Goal: Navigation & Orientation: Find specific page/section

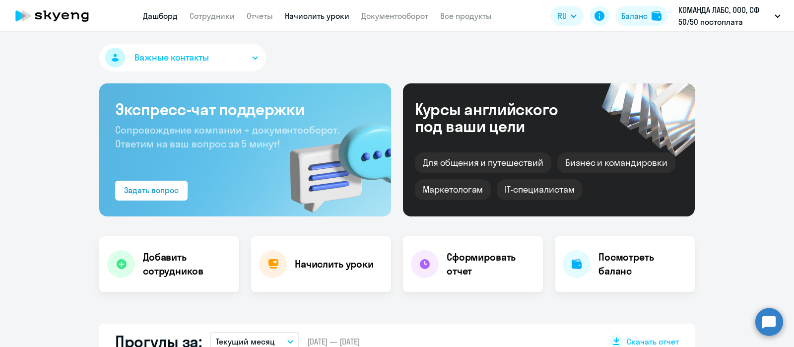
click at [341, 14] on link "Начислить уроки" at bounding box center [317, 16] width 65 height 10
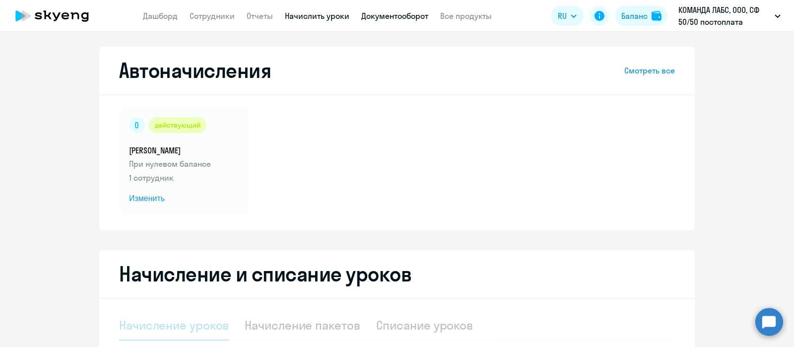
select select "10"
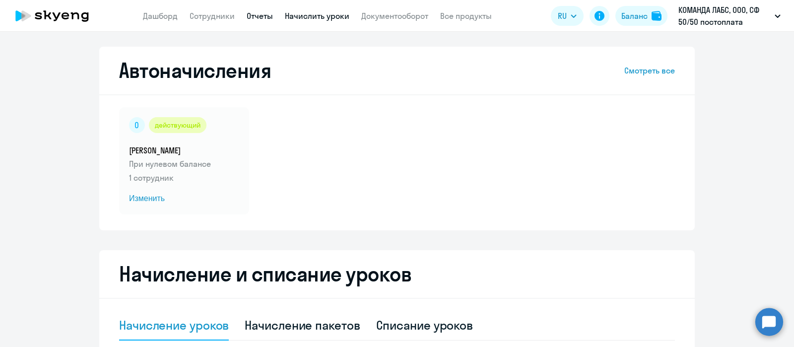
click at [261, 12] on link "Отчеты" at bounding box center [260, 16] width 26 height 10
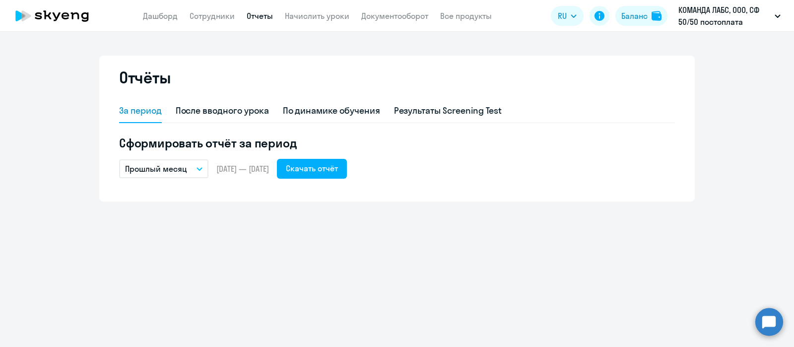
click at [217, 24] on app-header "Дашборд Сотрудники Отчеты Начислить уроки Документооборот Все продукты Дашборд …" at bounding box center [397, 16] width 794 height 32
click at [216, 15] on link "Сотрудники" at bounding box center [212, 16] width 45 height 10
select select "30"
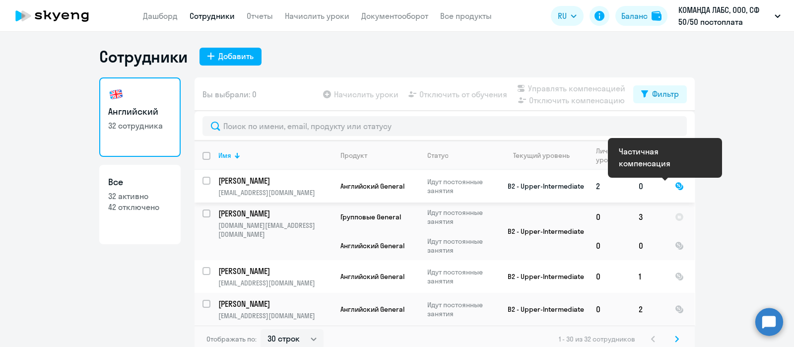
click at [675, 187] on div at bounding box center [679, 186] width 9 height 9
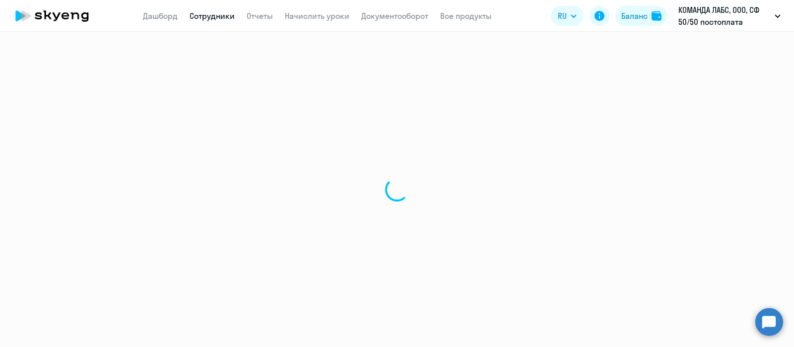
select select "english"
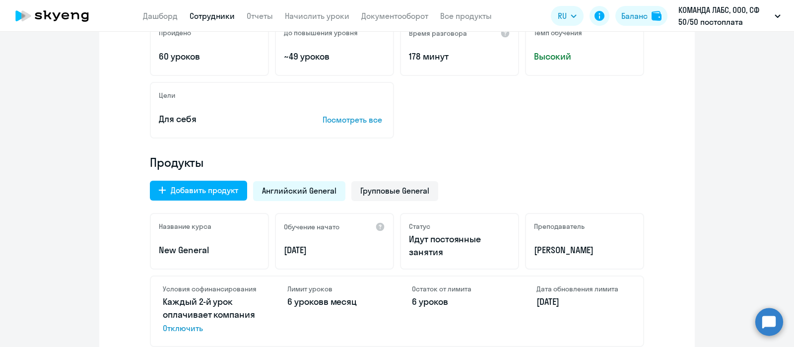
scroll to position [248, 0]
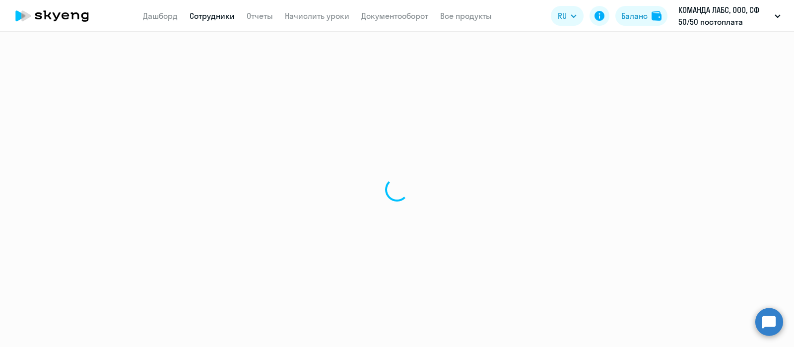
select select "30"
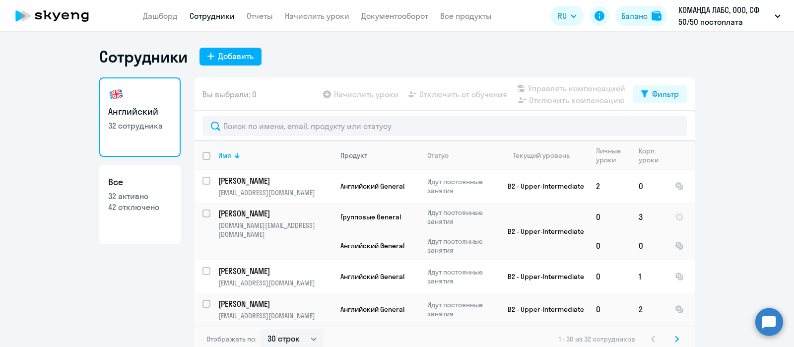
click at [368, 158] on div "Продукт" at bounding box center [380, 155] width 78 height 9
click at [353, 157] on div "Продукт" at bounding box center [354, 155] width 27 height 9
click at [360, 148] on th "Продукт" at bounding box center [376, 155] width 87 height 29
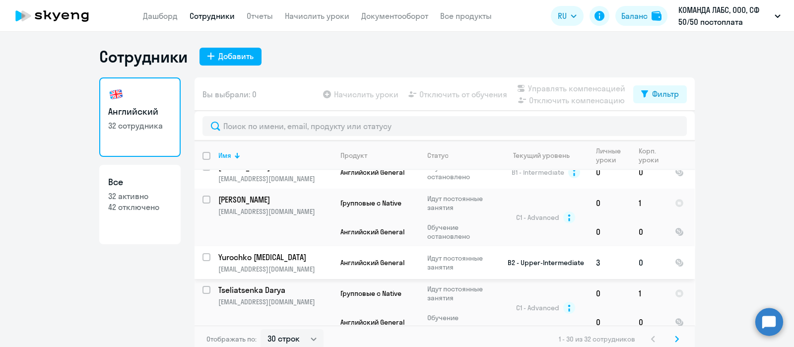
scroll to position [1065, 0]
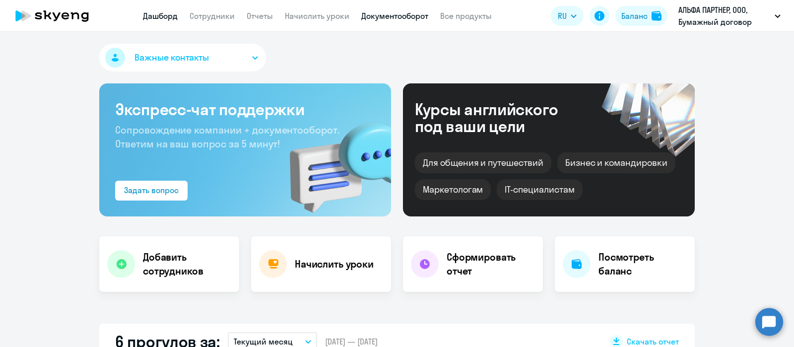
select select "30"
click at [390, 18] on link "Документооборот" at bounding box center [394, 16] width 67 height 10
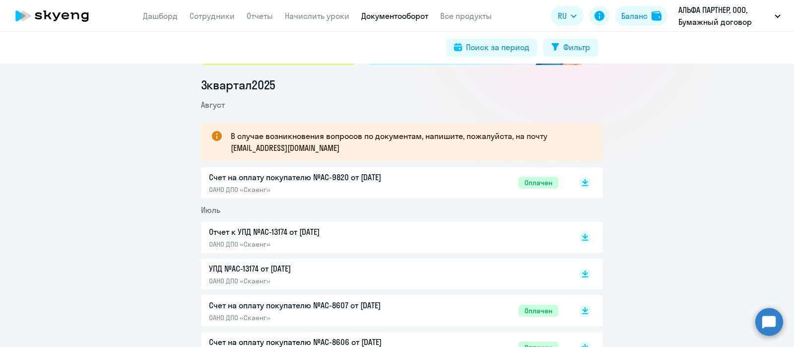
scroll to position [124, 0]
click at [298, 241] on p "ОАНО ДПО «Скаенг»" at bounding box center [313, 243] width 209 height 9
click at [325, 183] on div "Счет на оплату покупателю №AC-9820 от [DATE] ОАНО ДПО «Скаенг»" at bounding box center [313, 182] width 209 height 23
